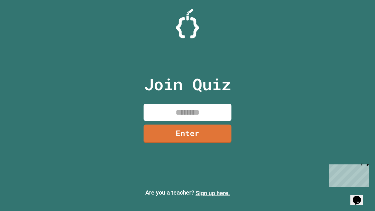
click at [213, 193] on link "Sign up here." at bounding box center [213, 192] width 34 height 7
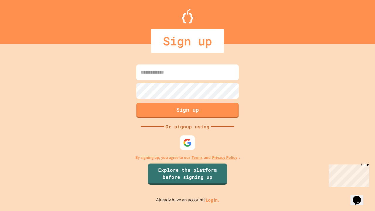
click at [213, 200] on link "Log in." at bounding box center [212, 200] width 13 height 6
